Goal: Task Accomplishment & Management: Manage account settings

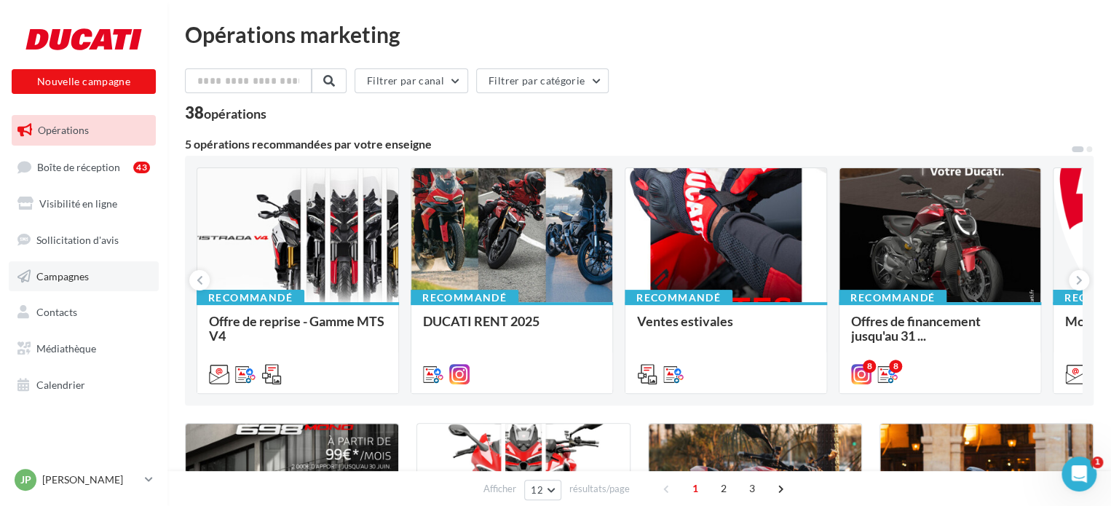
click at [93, 282] on link "Campagnes" at bounding box center [84, 276] width 150 height 31
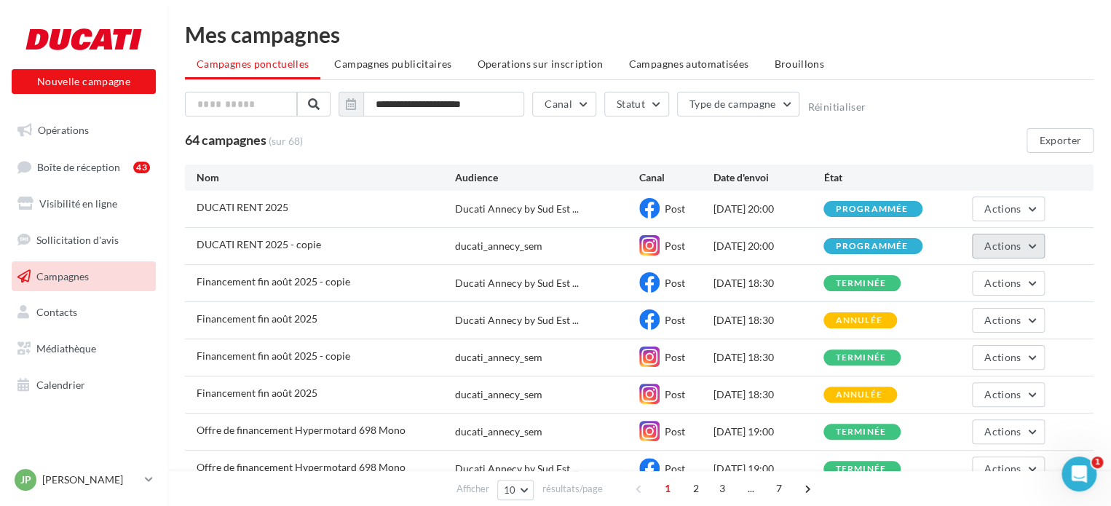
click at [1023, 256] on button "Actions" at bounding box center [1008, 246] width 73 height 25
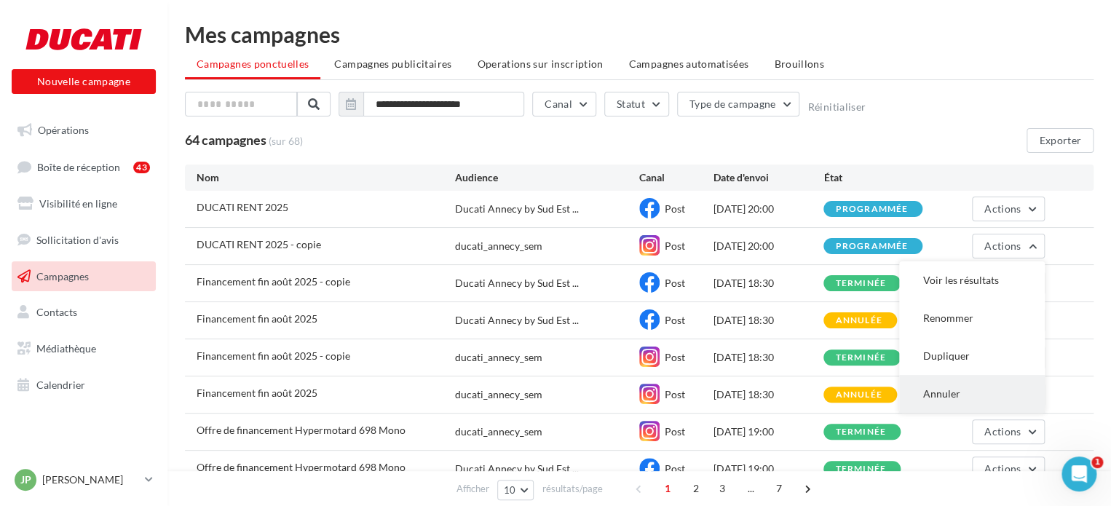
click at [978, 392] on button "Annuler" at bounding box center [972, 394] width 146 height 38
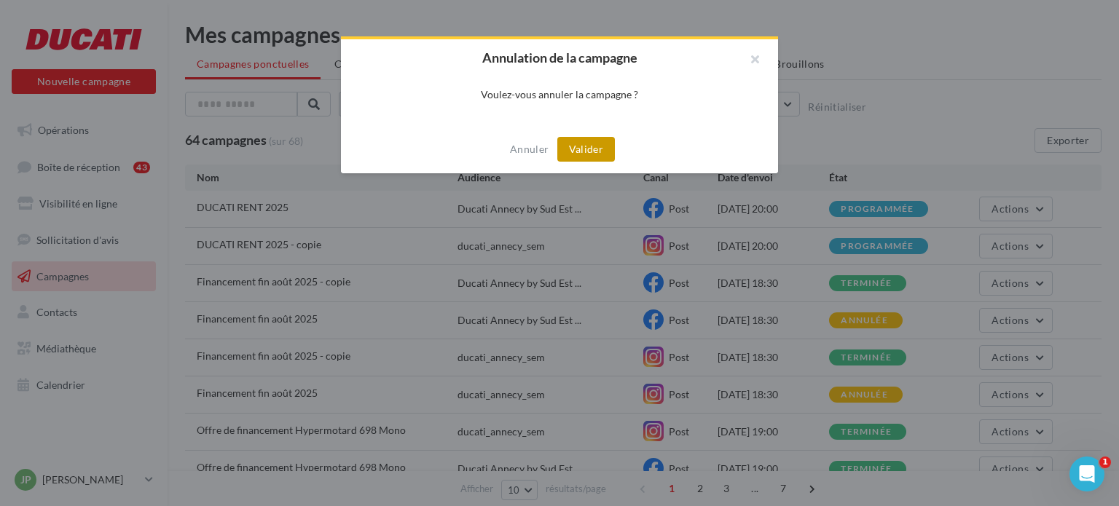
click at [594, 151] on button "Valider" at bounding box center [586, 149] width 58 height 25
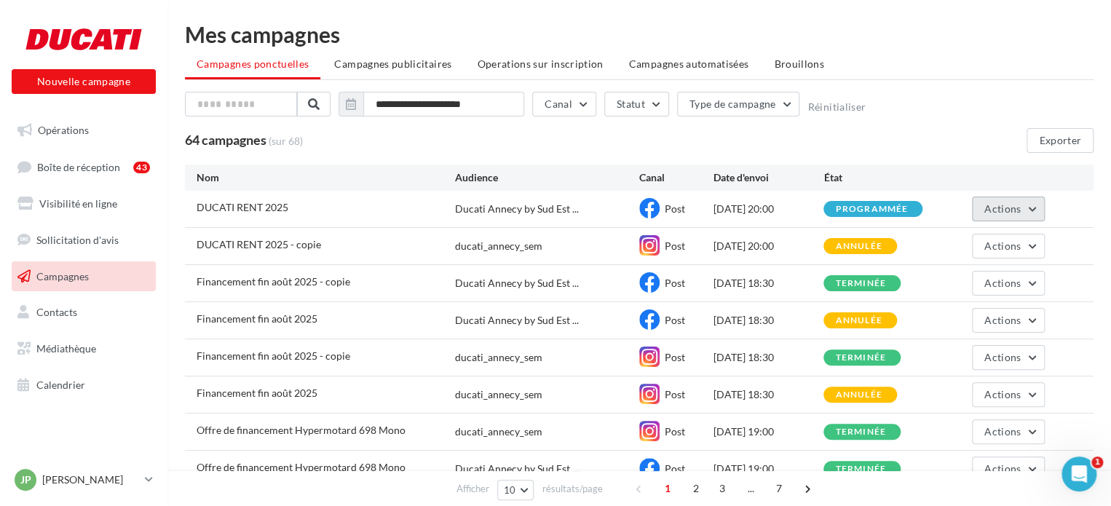
click at [1025, 202] on button "Actions" at bounding box center [1008, 209] width 73 height 25
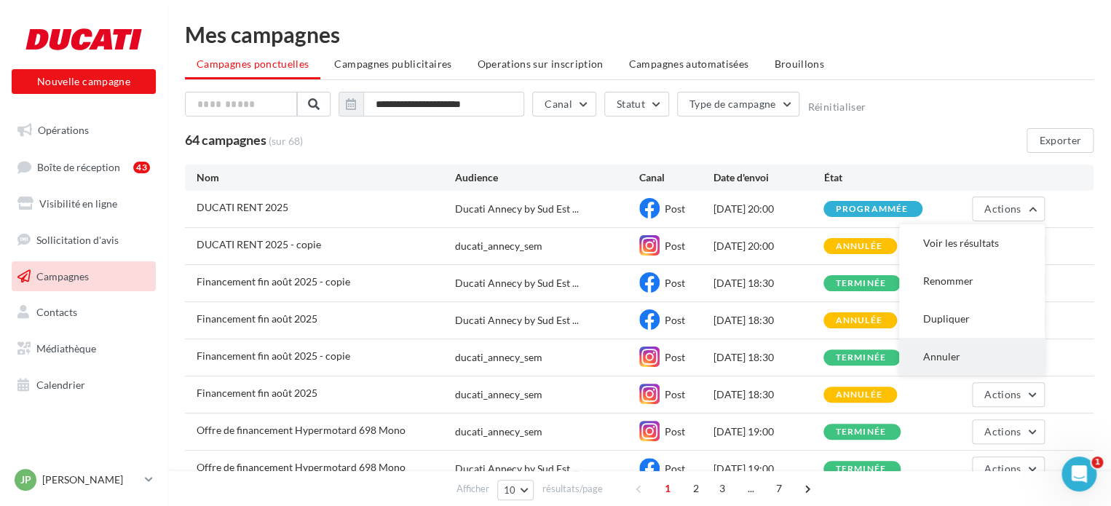
click at [961, 351] on button "Annuler" at bounding box center [972, 357] width 146 height 38
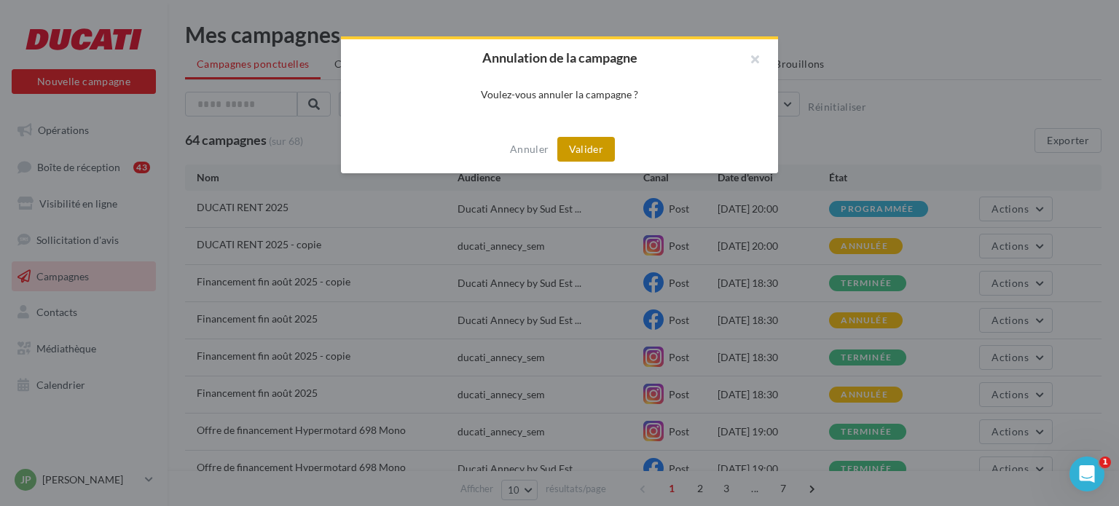
click at [601, 151] on button "Valider" at bounding box center [586, 149] width 58 height 25
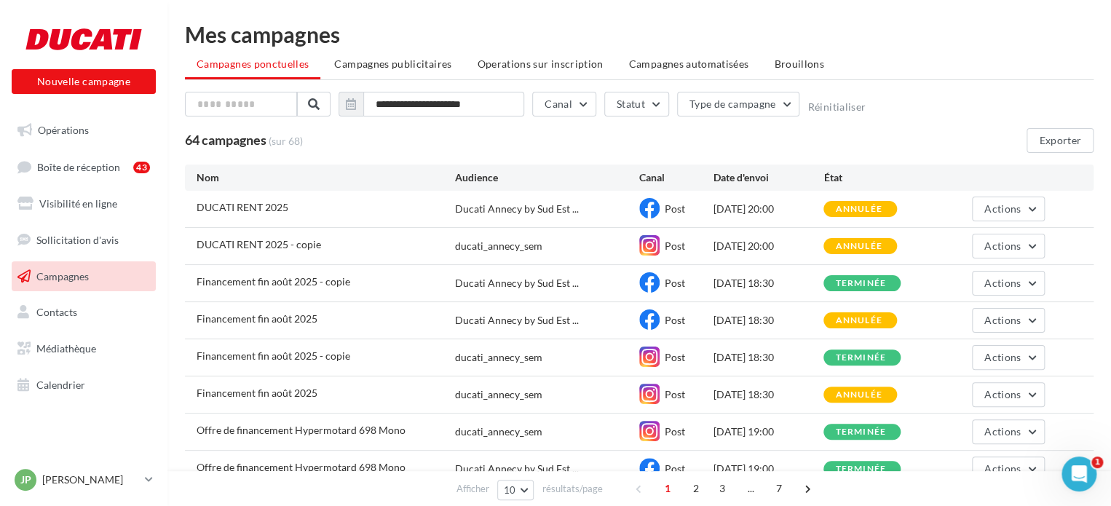
click at [966, 102] on div "**********" at bounding box center [639, 107] width 909 height 31
